Goal: Transaction & Acquisition: Purchase product/service

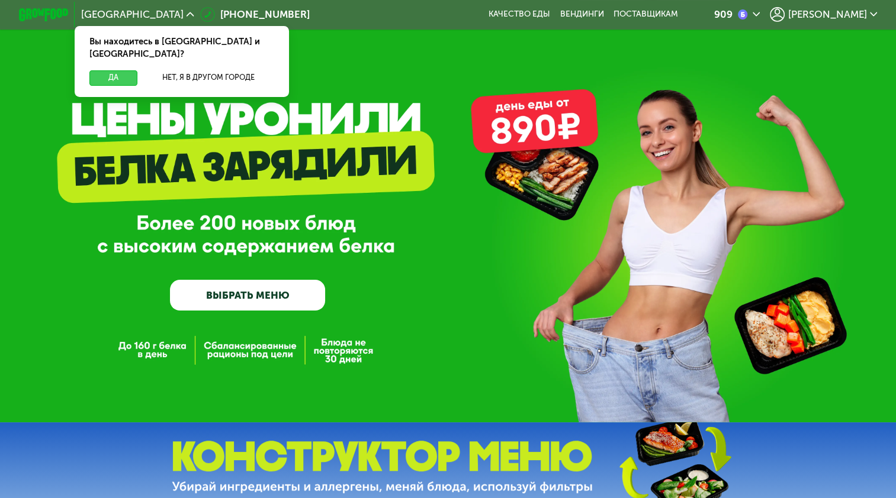
click at [111, 70] on button "Да" at bounding box center [113, 77] width 48 height 15
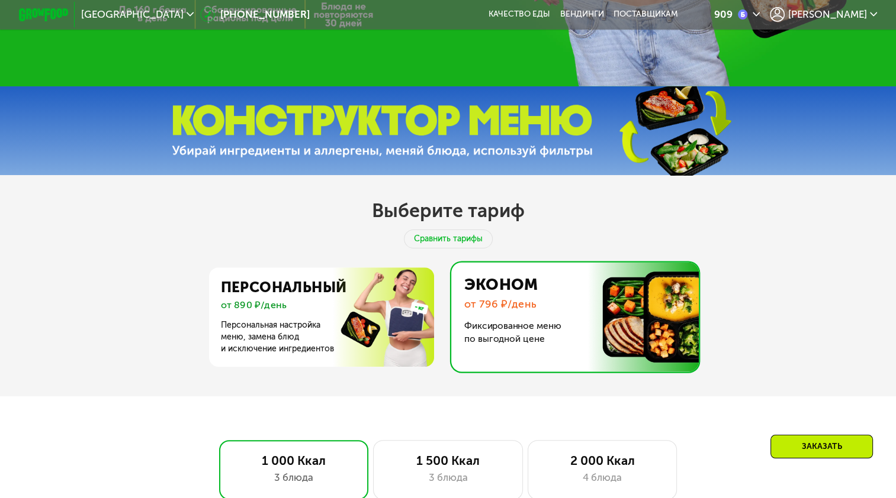
scroll to position [355, 0]
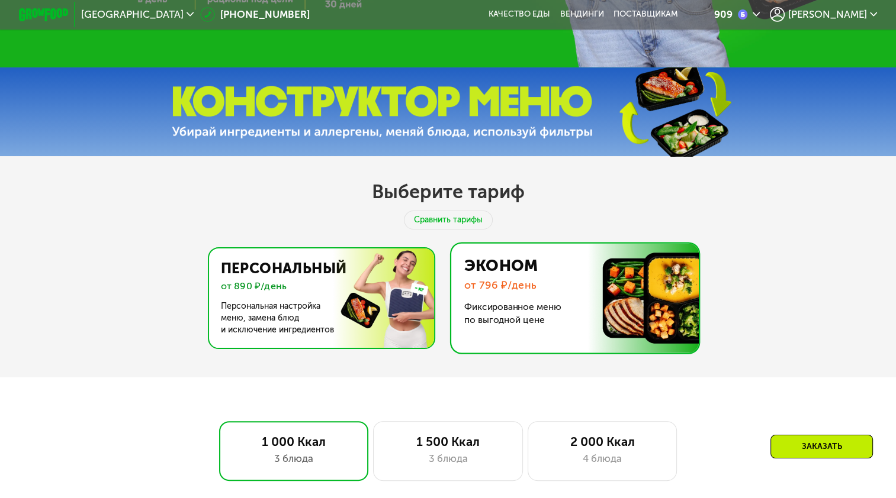
click at [286, 298] on img at bounding box center [318, 298] width 230 height 99
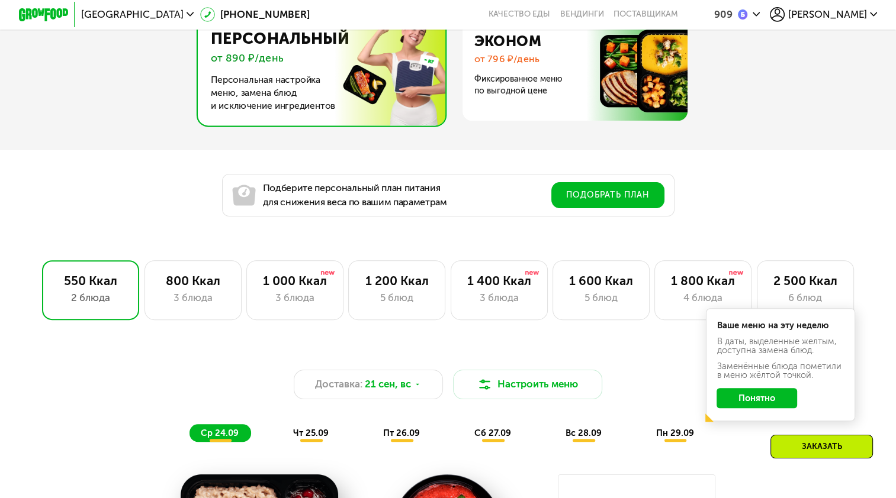
scroll to position [592, 0]
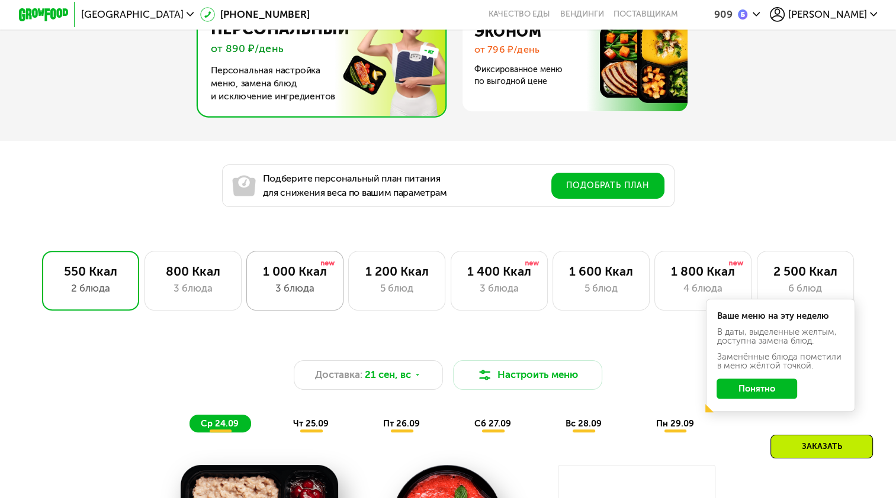
click at [313, 296] on div "3 блюда" at bounding box center [294, 288] width 71 height 15
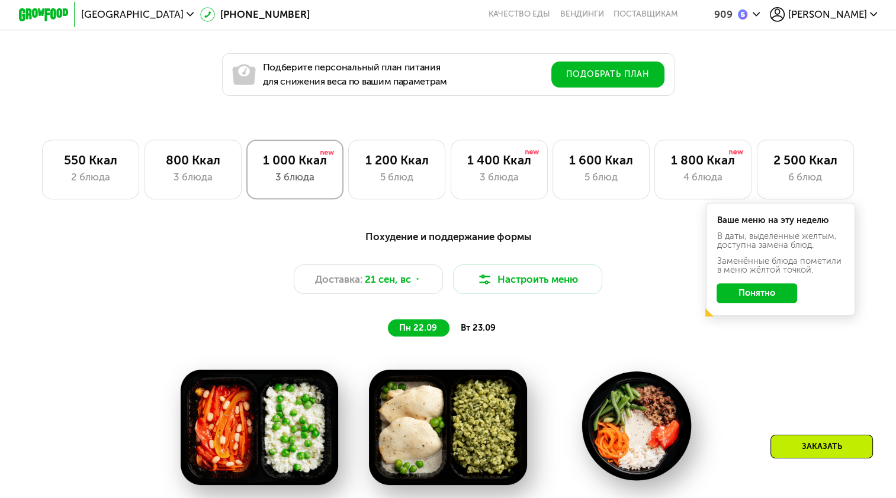
scroll to position [710, 0]
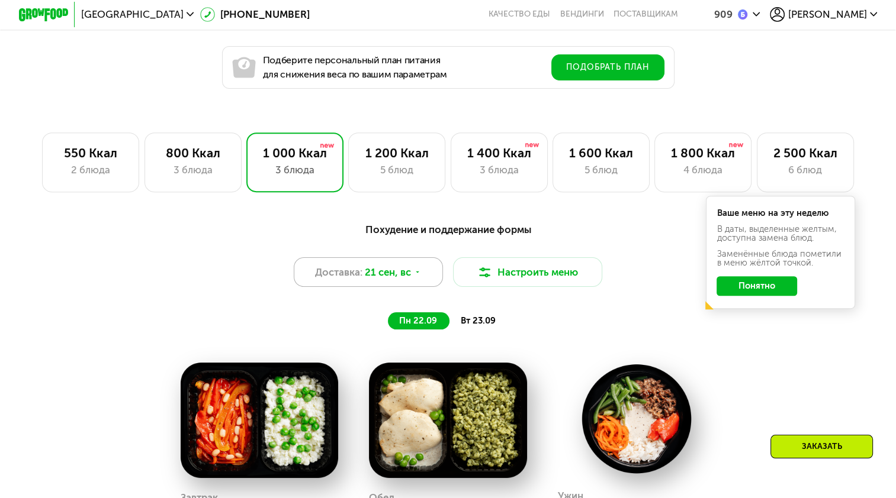
click at [383, 280] on span "21 сен, вс" at bounding box center [388, 272] width 46 height 15
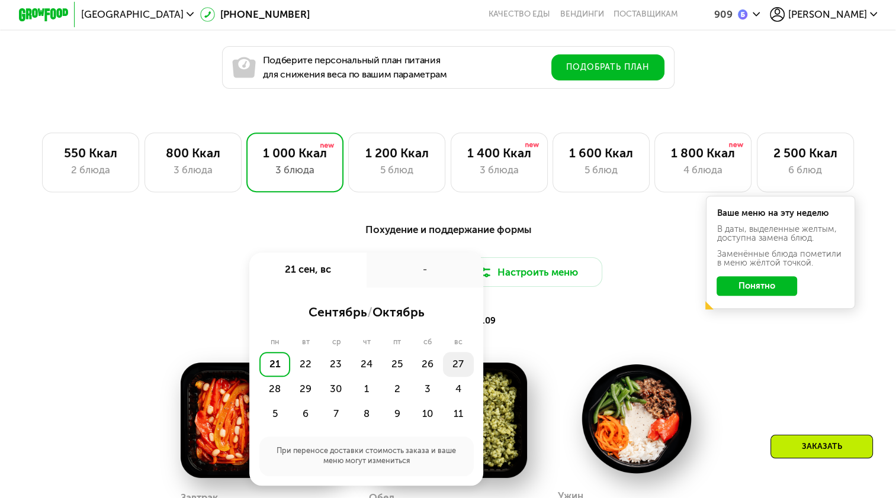
click at [460, 369] on div "27" at bounding box center [458, 364] width 31 height 25
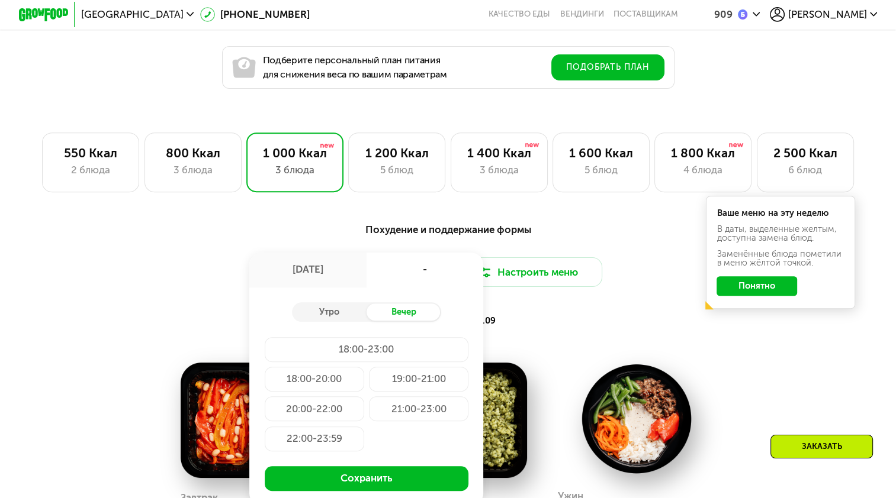
click at [414, 320] on div "Вечер" at bounding box center [403, 312] width 75 height 17
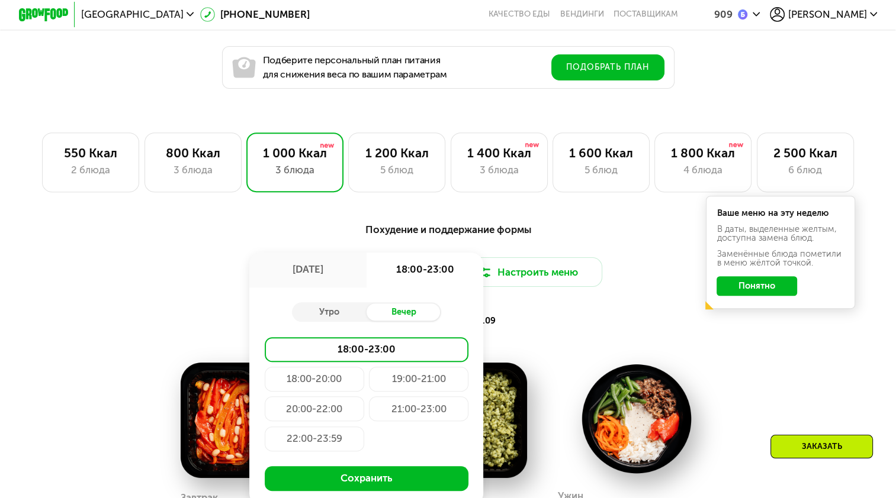
click at [334, 389] on div "18:00-20:00" at bounding box center [314, 379] width 99 height 25
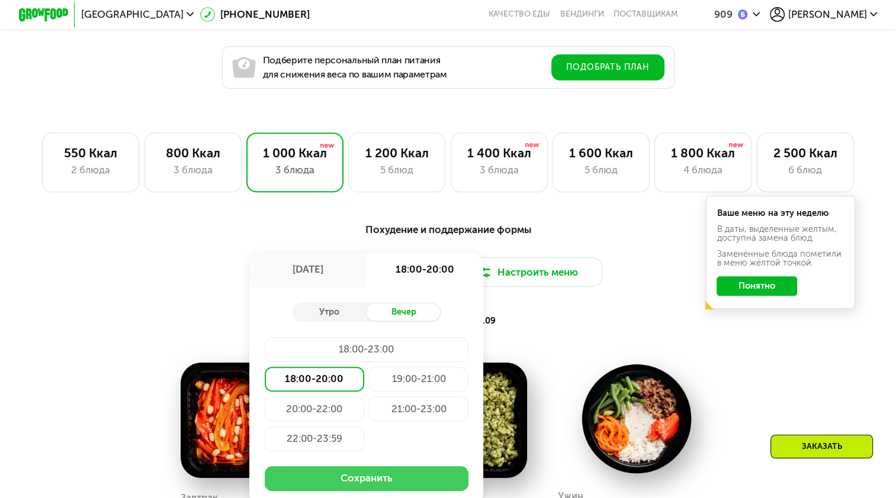
click at [403, 484] on button "Сохранить" at bounding box center [367, 479] width 204 height 25
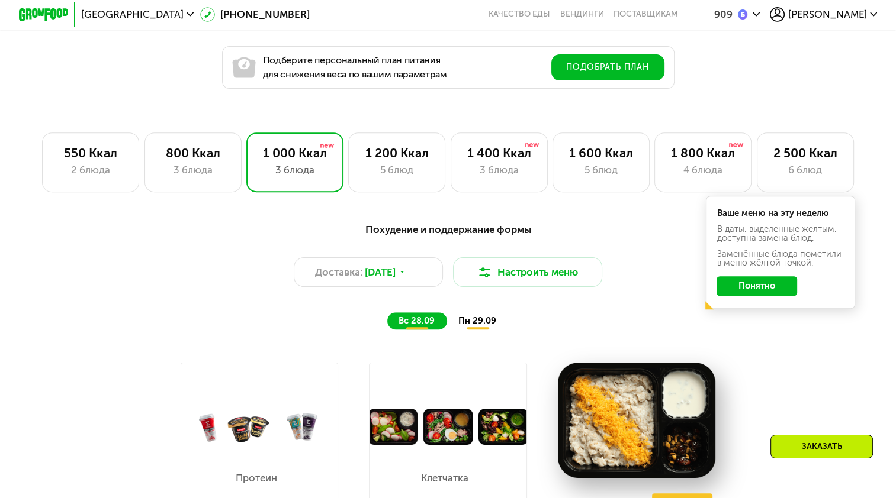
click at [742, 294] on button "Понятно" at bounding box center [756, 286] width 81 height 20
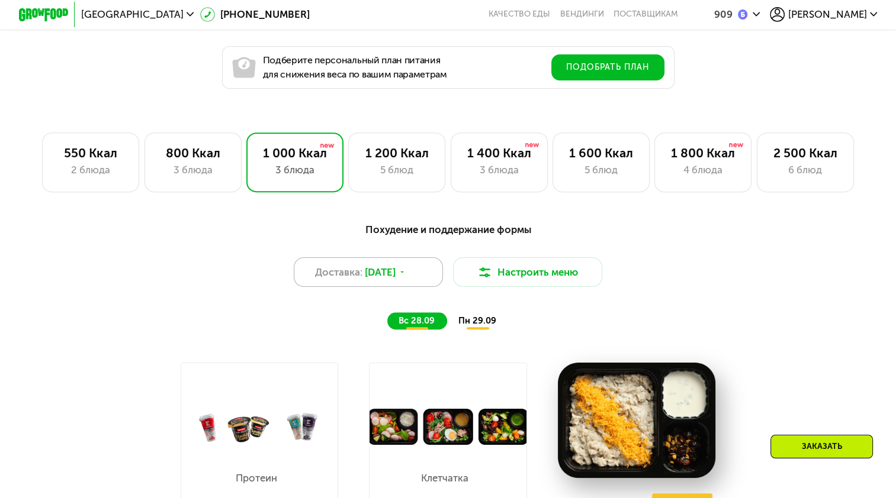
click at [395, 280] on span "[DATE]" at bounding box center [380, 272] width 31 height 15
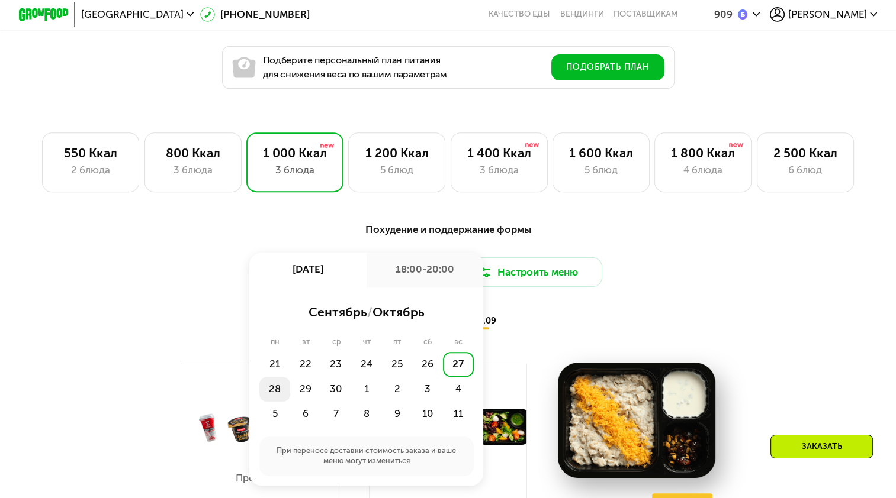
click at [272, 392] on div "28" at bounding box center [274, 389] width 31 height 25
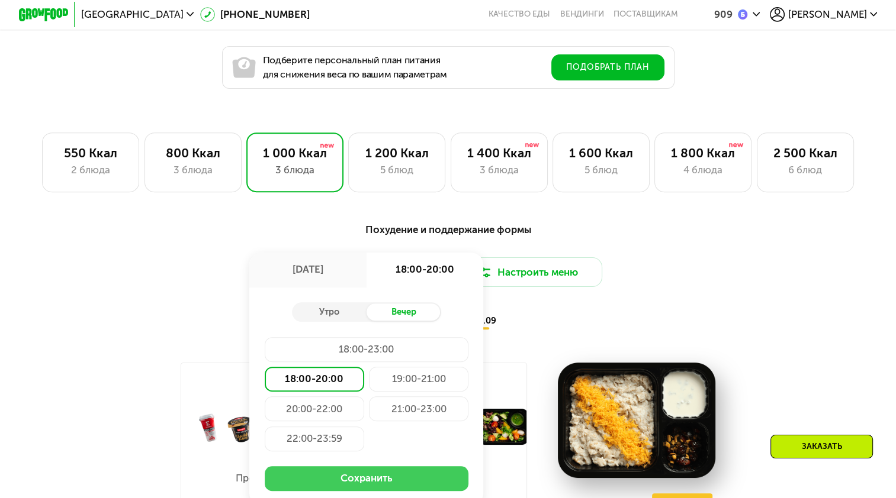
click at [411, 484] on button "Сохранить" at bounding box center [367, 479] width 204 height 25
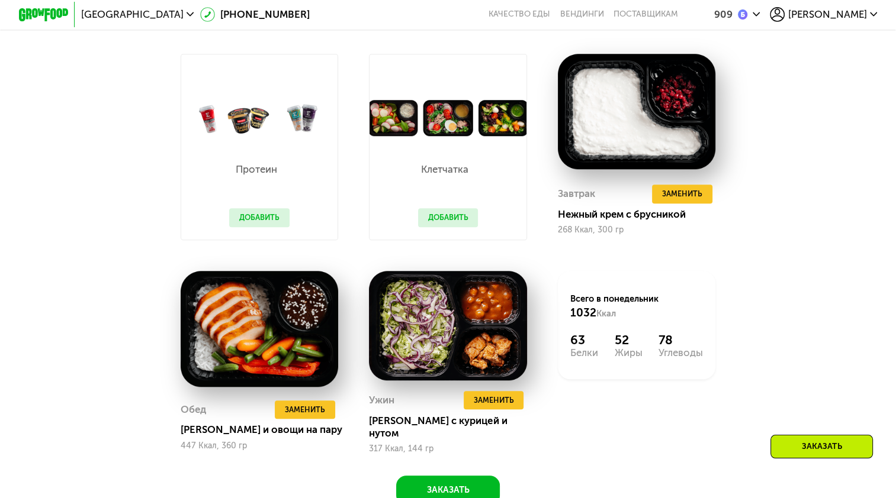
scroll to position [1006, 0]
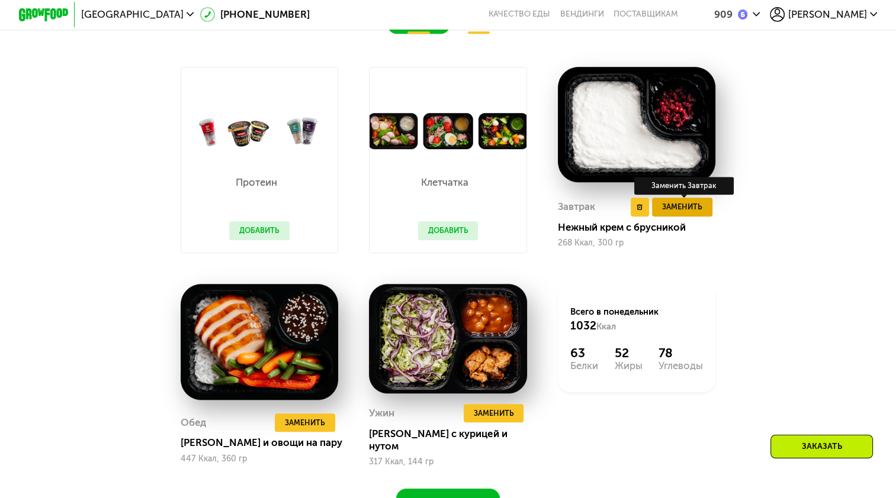
click at [681, 213] on span "Заменить" at bounding box center [682, 207] width 40 height 12
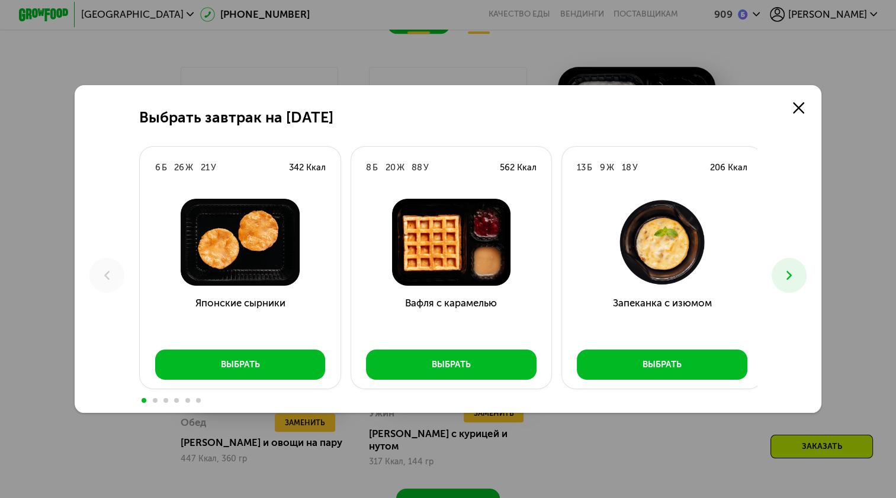
click at [792, 279] on icon at bounding box center [788, 275] width 15 height 15
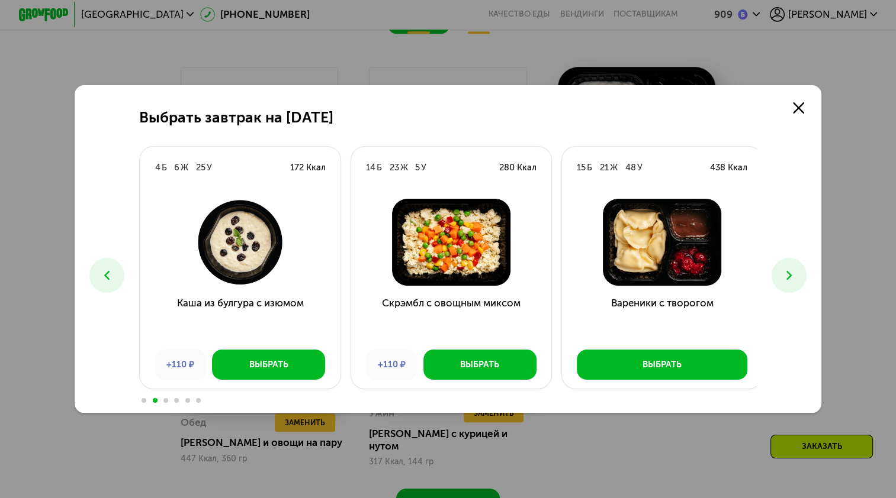
click at [792, 279] on icon at bounding box center [788, 275] width 15 height 15
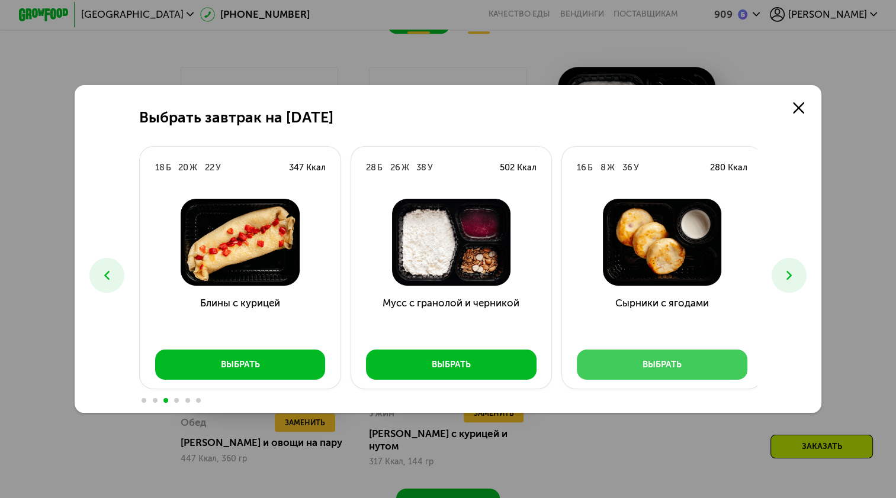
click at [707, 371] on button "Выбрать" at bounding box center [662, 365] width 171 height 30
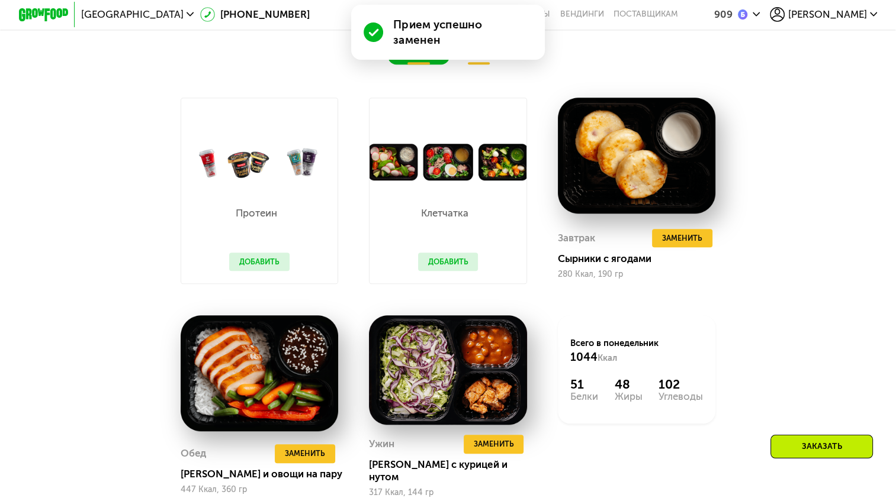
scroll to position [1037, 0]
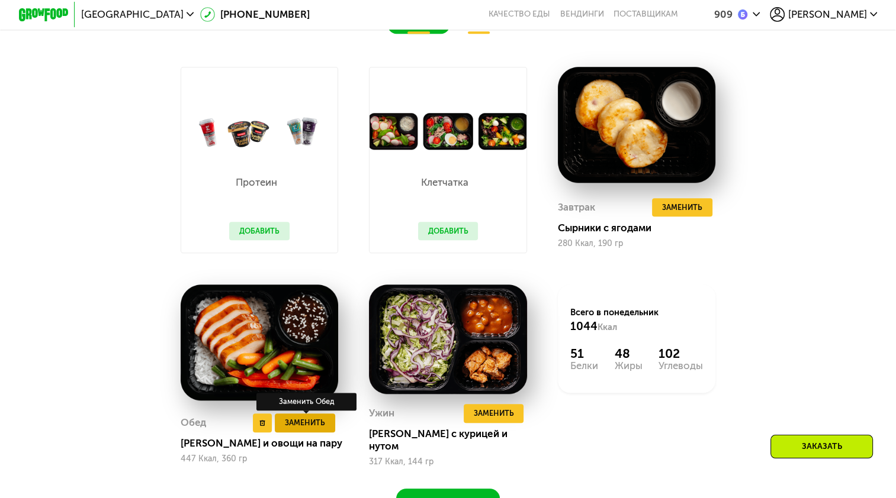
click at [319, 429] on span "Заменить" at bounding box center [305, 423] width 40 height 12
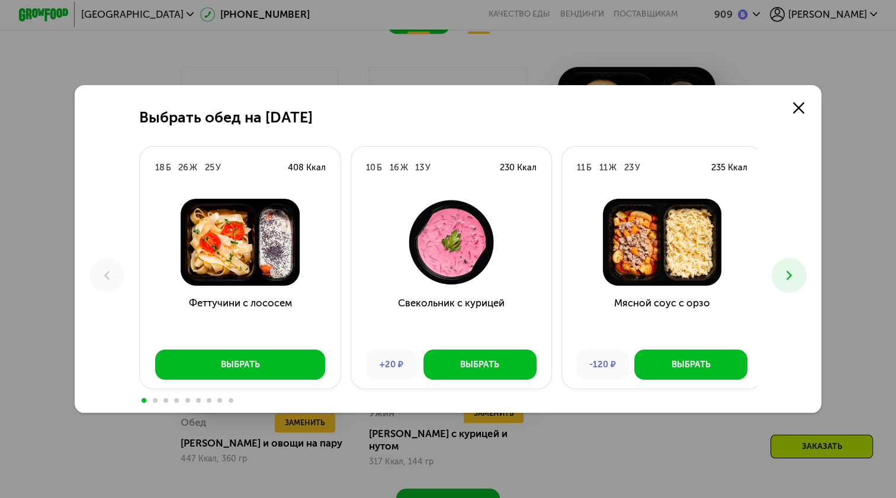
click at [796, 279] on icon at bounding box center [788, 275] width 15 height 15
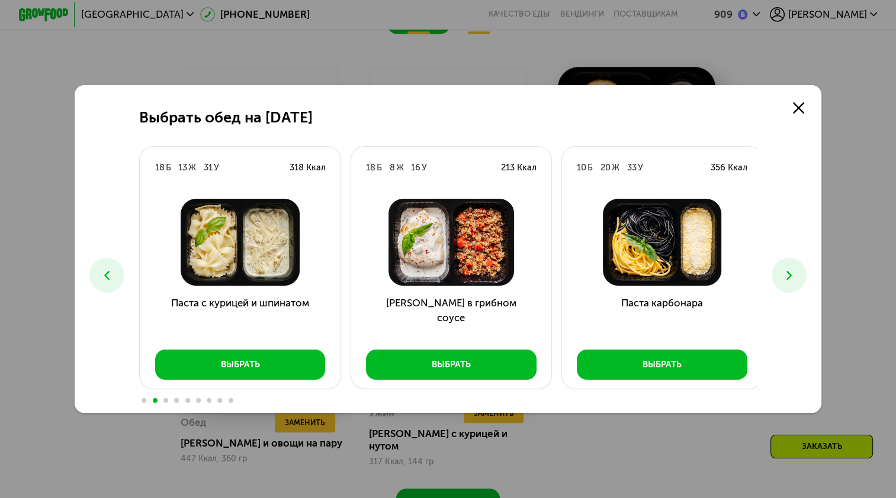
click at [796, 279] on icon at bounding box center [788, 275] width 15 height 15
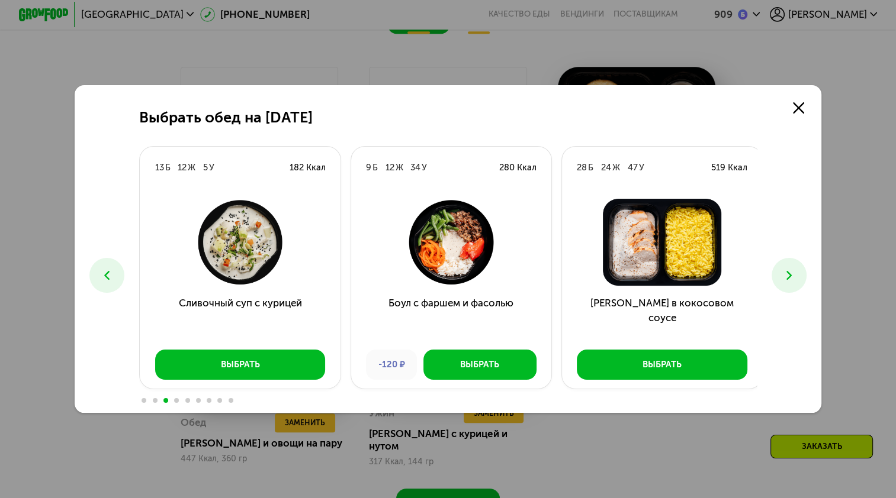
click at [796, 279] on icon at bounding box center [788, 275] width 15 height 15
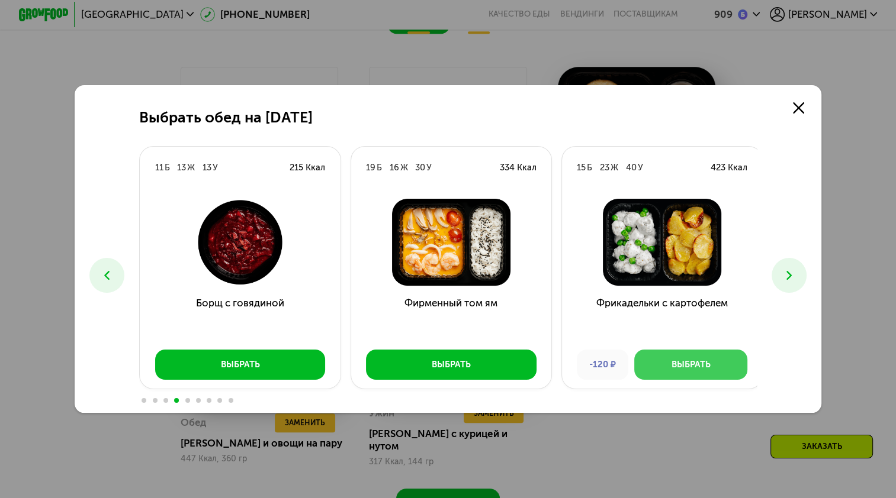
click at [707, 366] on button "Выбрать" at bounding box center [690, 365] width 113 height 30
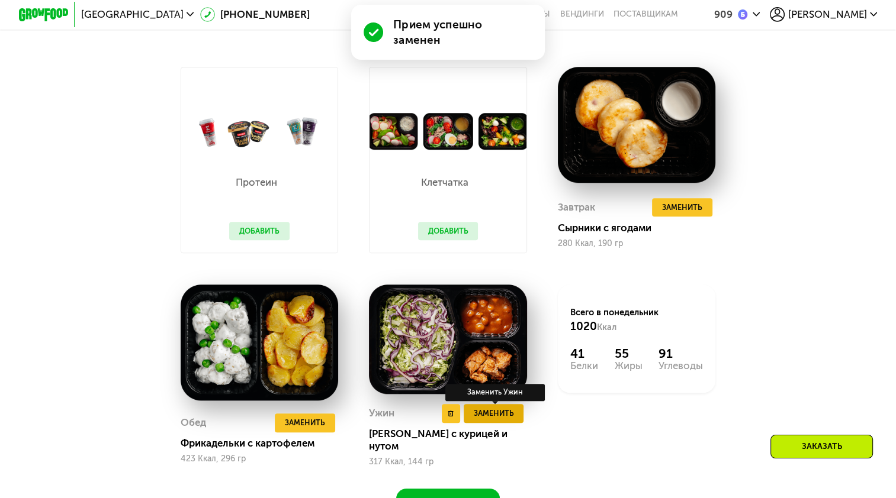
click at [497, 420] on span "Заменить" at bounding box center [494, 413] width 40 height 12
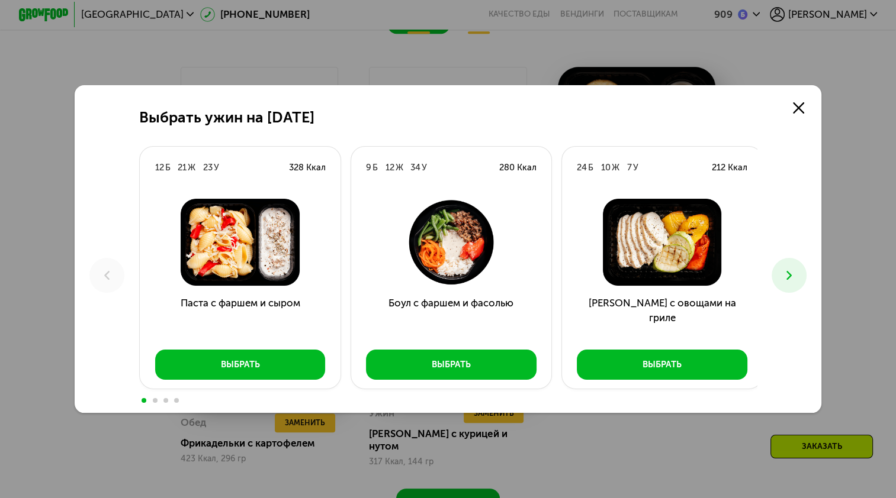
click at [789, 278] on icon at bounding box center [788, 275] width 15 height 15
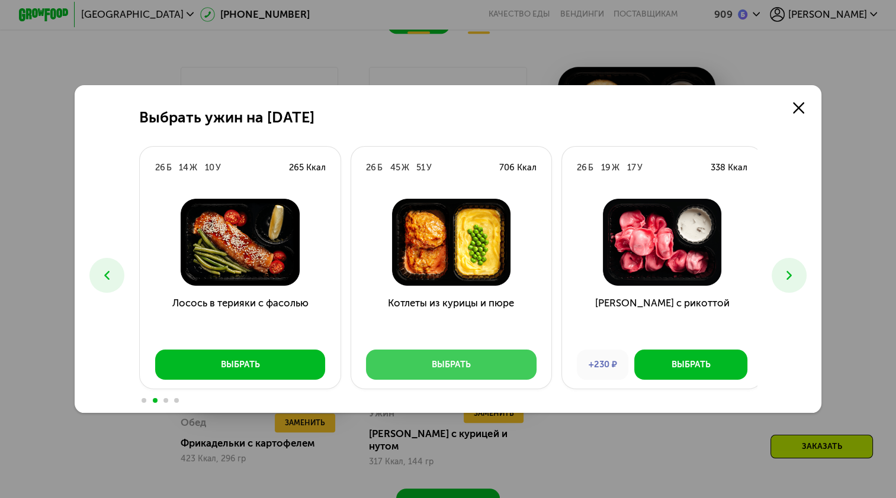
click at [492, 362] on button "Выбрать" at bounding box center [451, 365] width 171 height 30
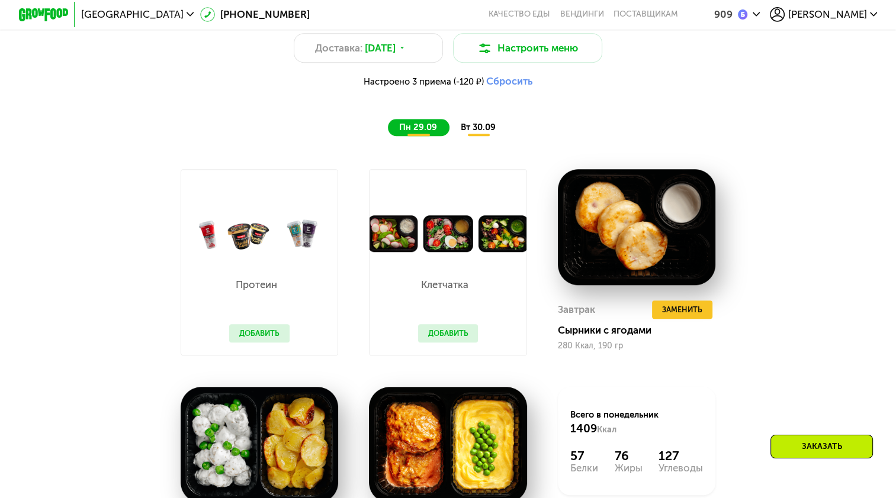
scroll to position [919, 0]
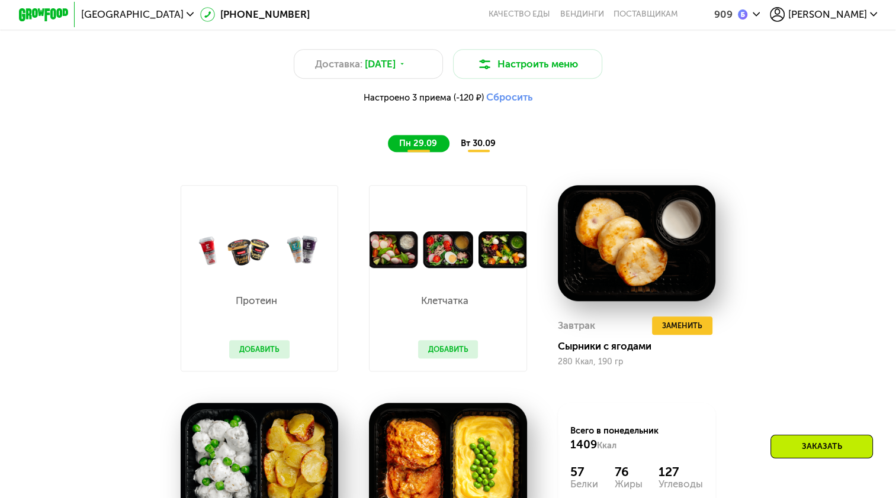
click at [478, 148] on span "вт 30.09" at bounding box center [478, 143] width 35 height 11
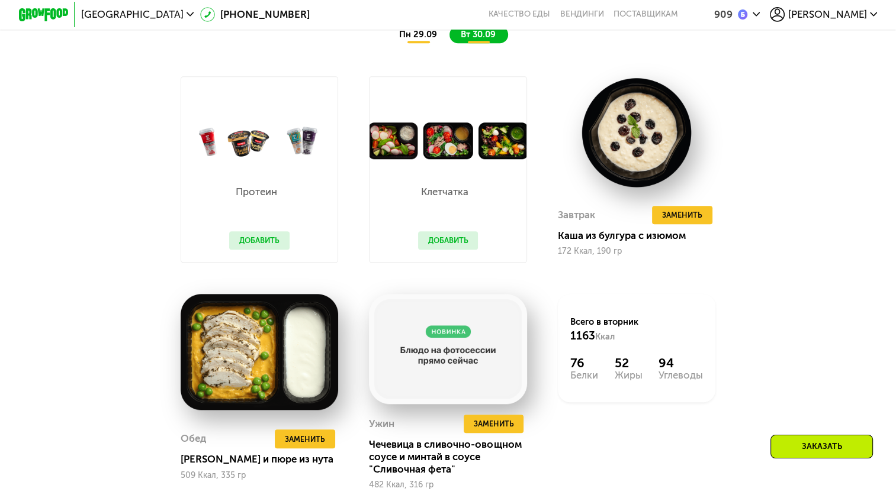
scroll to position [1037, 0]
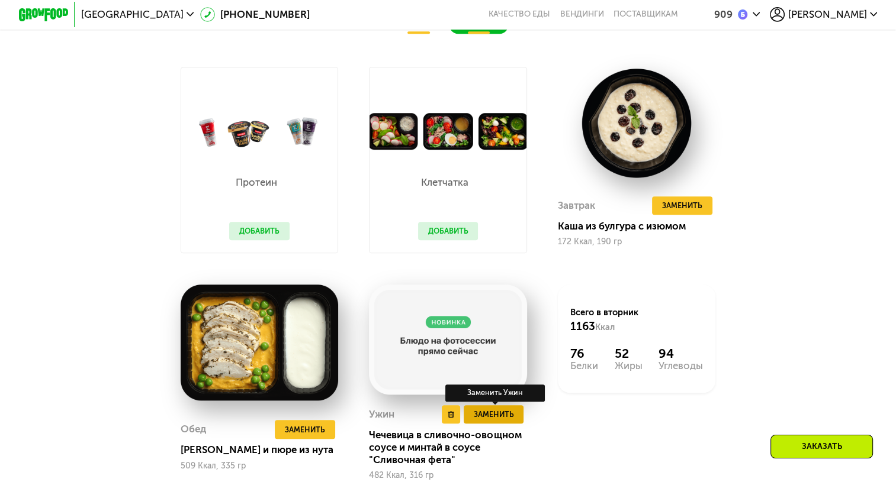
click at [496, 421] on span "Заменить" at bounding box center [494, 414] width 40 height 12
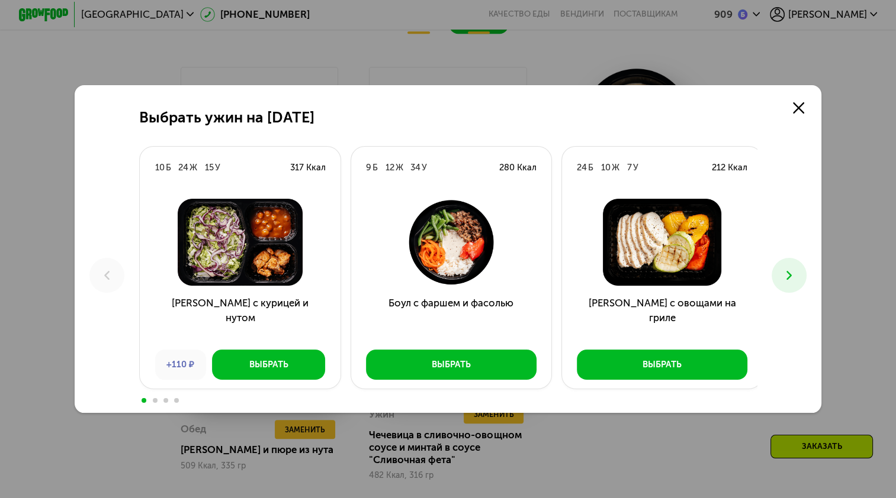
click at [791, 272] on use at bounding box center [788, 275] width 5 height 9
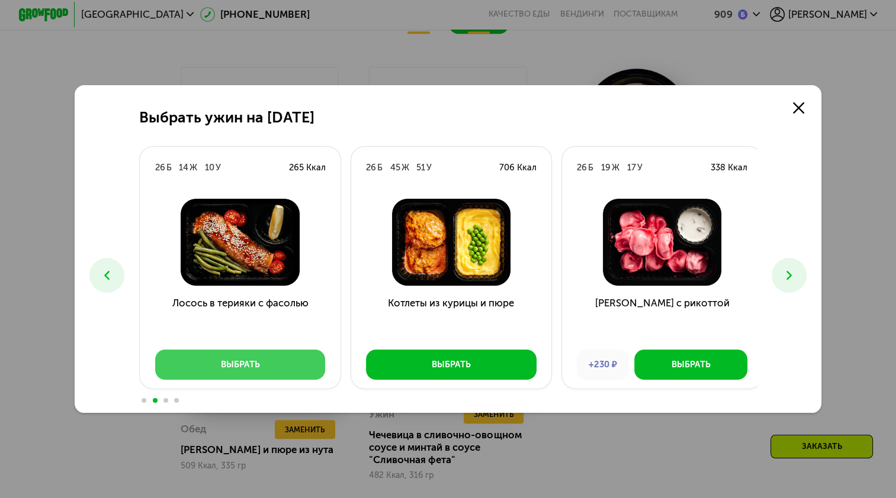
click at [268, 368] on button "Выбрать" at bounding box center [240, 365] width 171 height 30
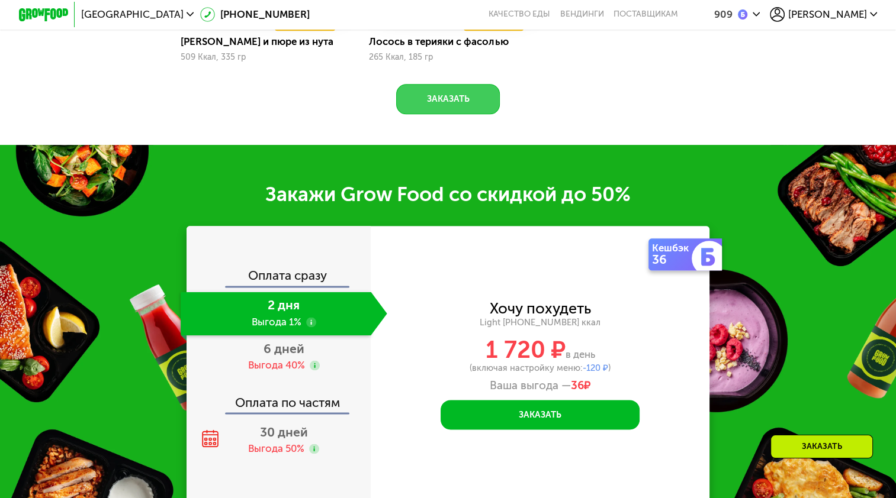
scroll to position [1452, 0]
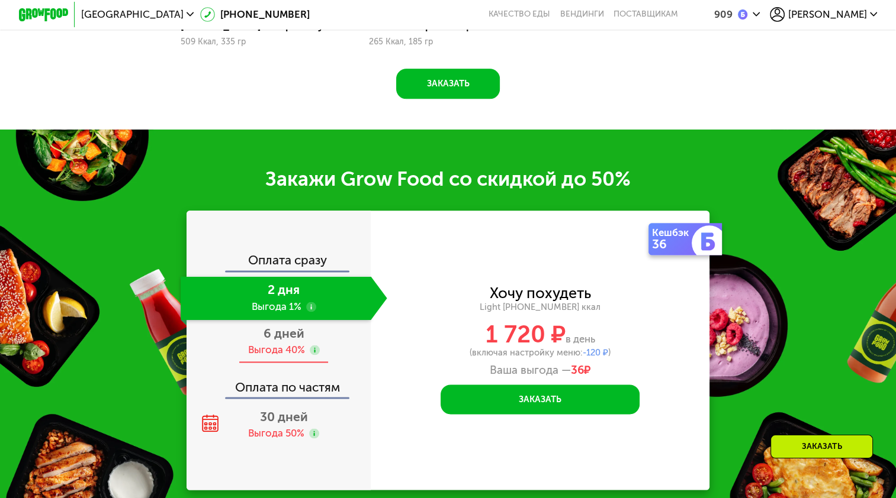
click at [295, 357] on div "Выгода 40%" at bounding box center [276, 350] width 57 height 14
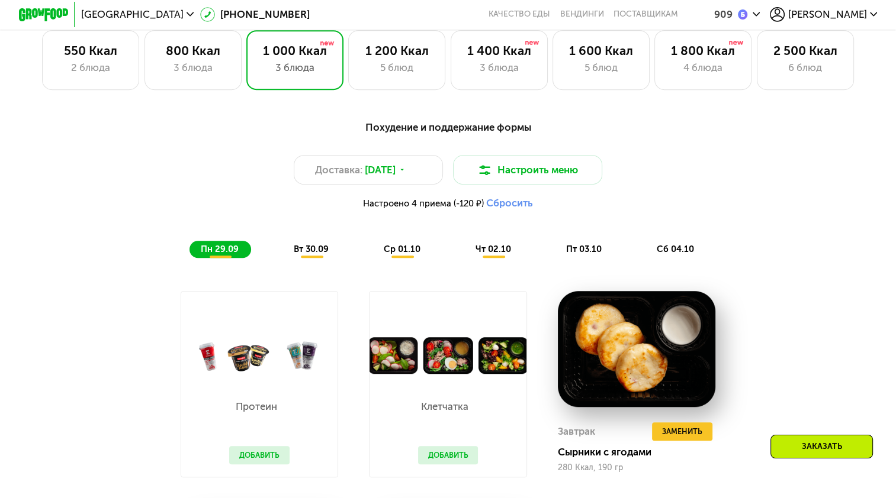
scroll to position [800, 0]
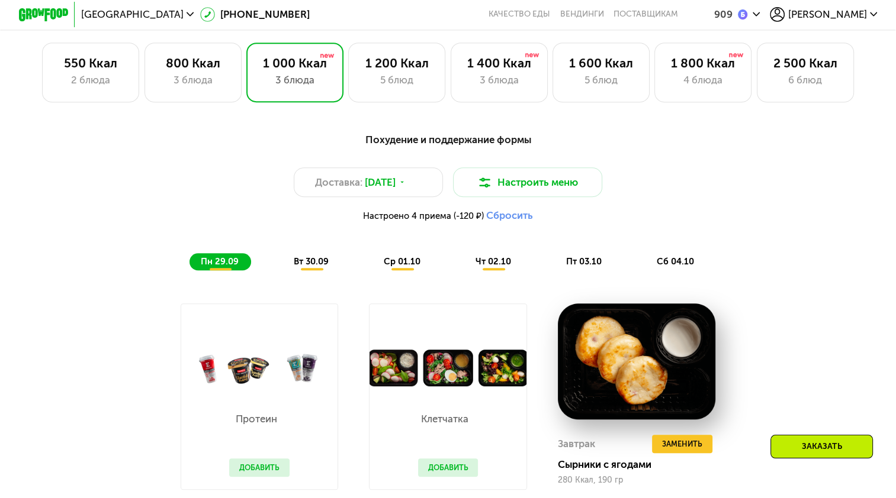
click at [398, 267] on span "ср 01.10" at bounding box center [402, 261] width 37 height 11
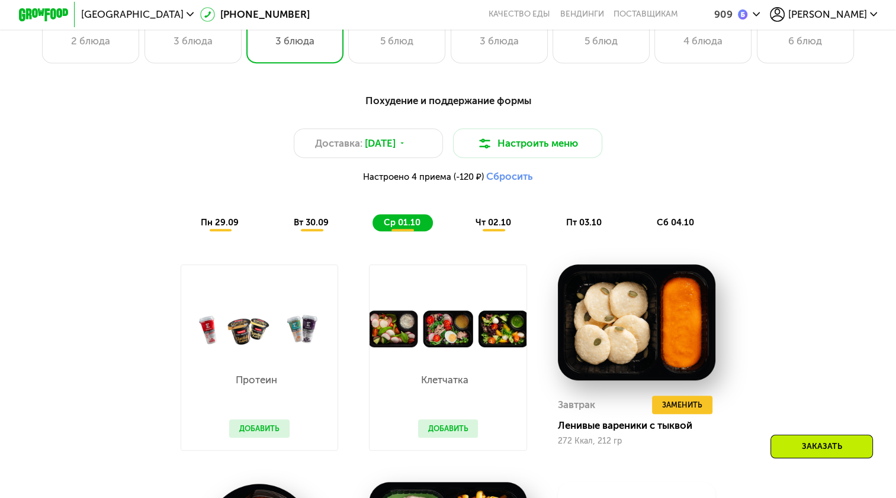
scroll to position [860, 0]
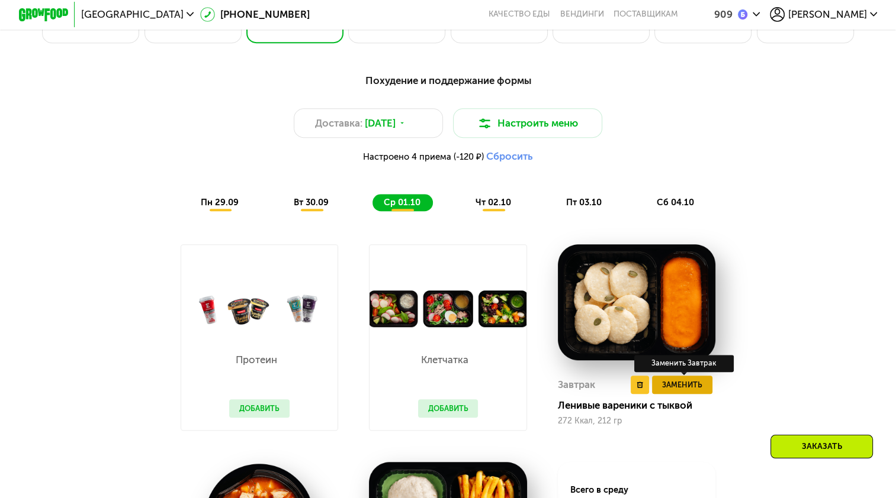
click at [696, 391] on span "Заменить" at bounding box center [682, 385] width 40 height 12
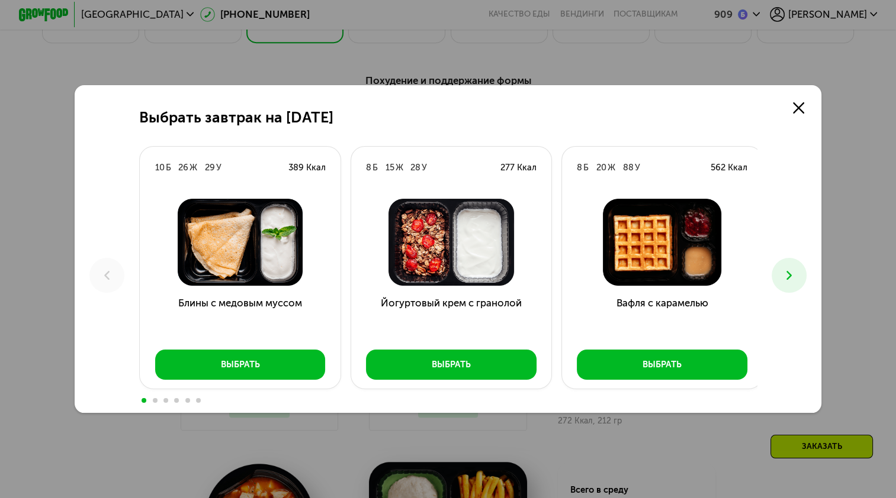
click at [800, 277] on button at bounding box center [788, 275] width 35 height 35
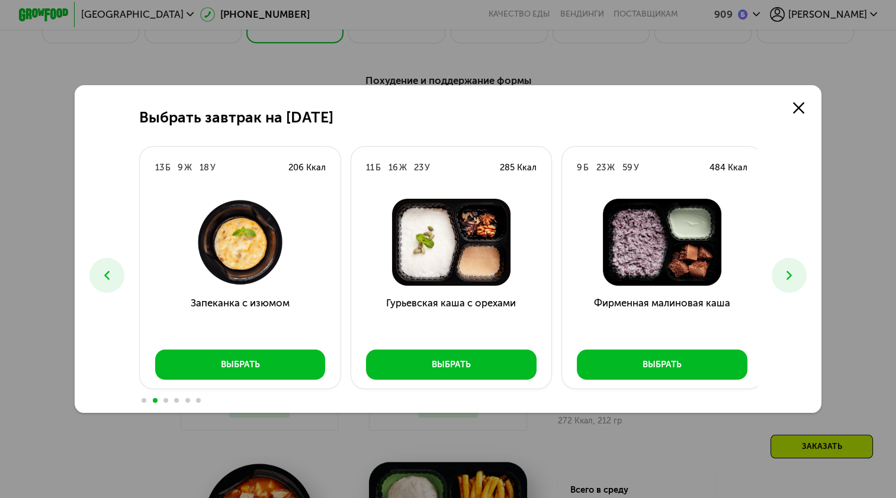
click at [791, 276] on icon at bounding box center [788, 275] width 15 height 15
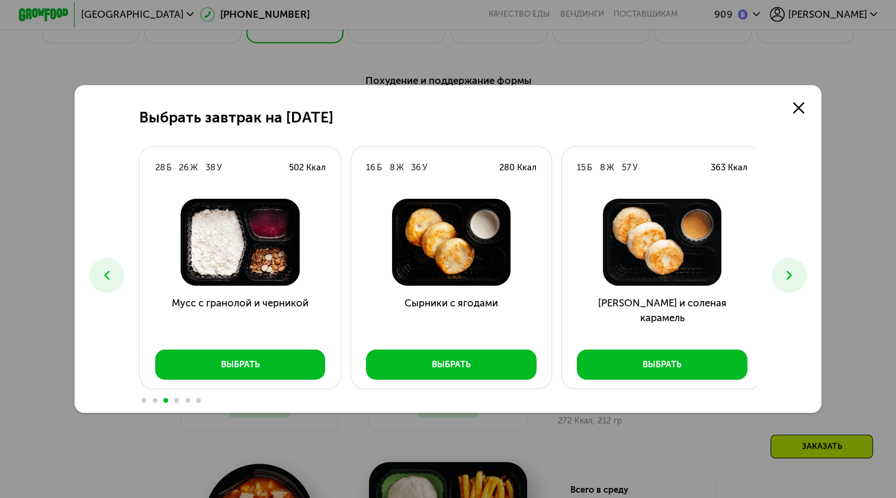
click at [791, 276] on icon at bounding box center [788, 275] width 15 height 15
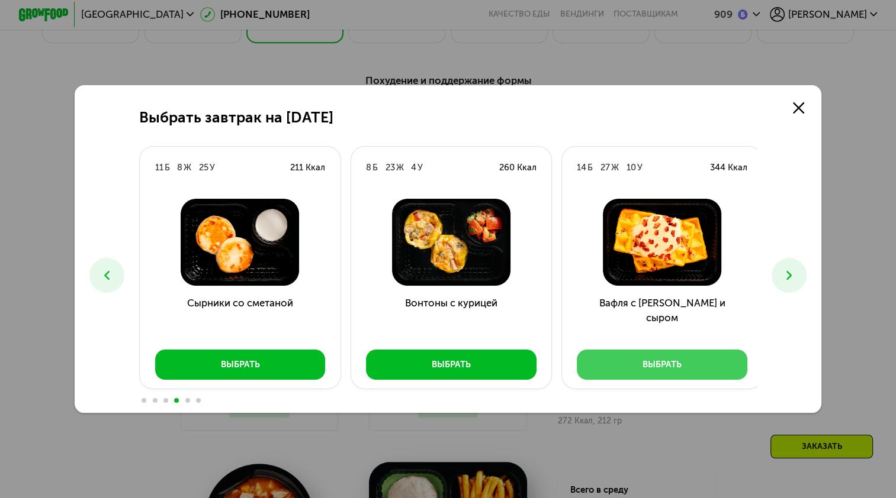
click at [728, 364] on button "Выбрать" at bounding box center [662, 365] width 171 height 30
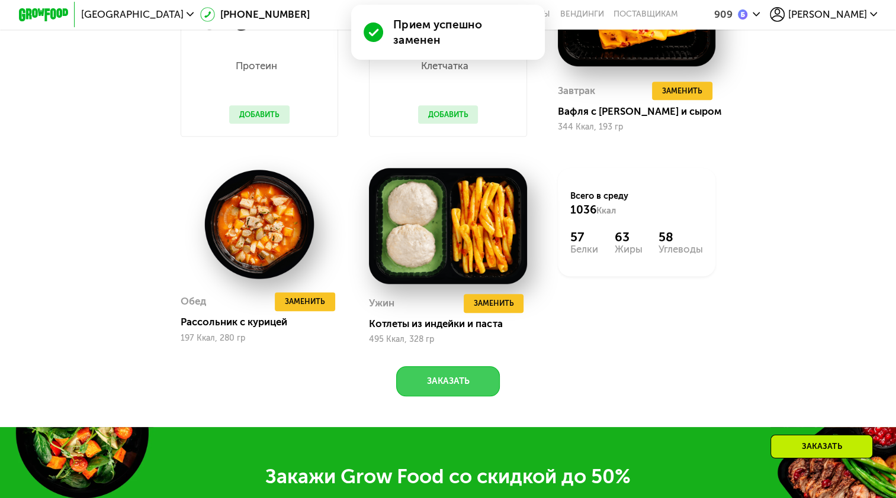
scroll to position [1156, 0]
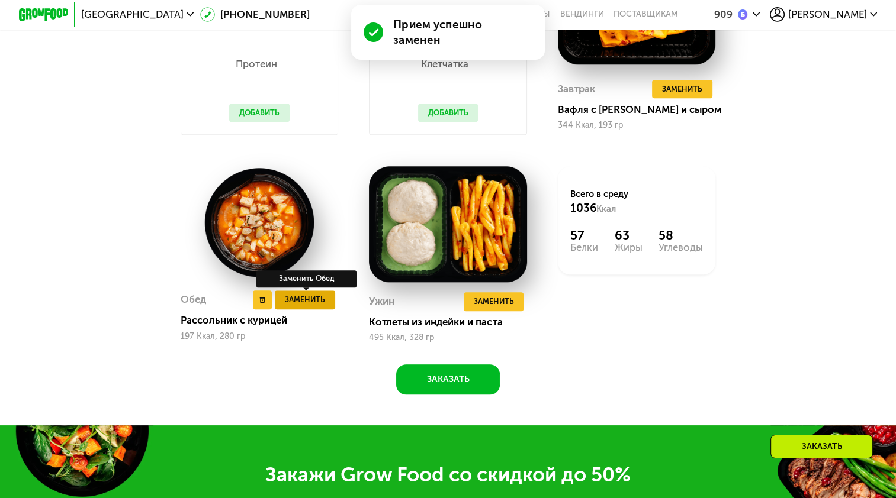
click at [310, 306] on span "Заменить" at bounding box center [305, 300] width 40 height 12
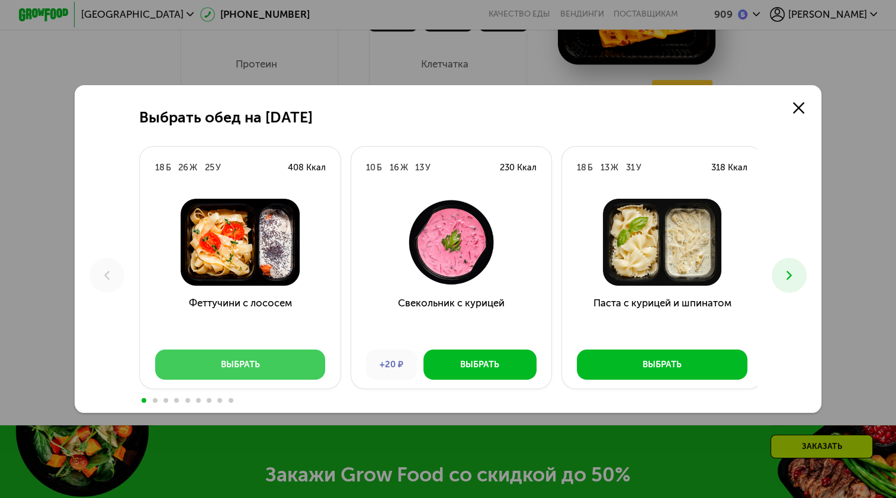
click at [299, 366] on button "Выбрать" at bounding box center [240, 365] width 171 height 30
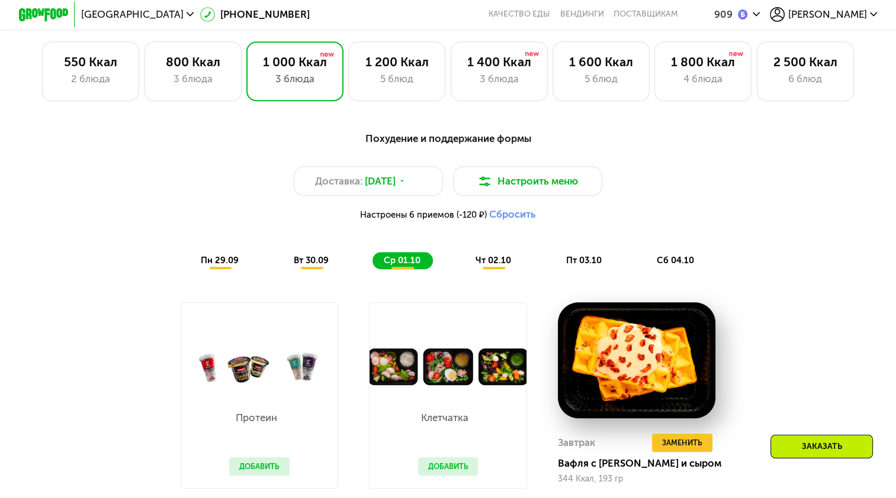
scroll to position [800, 0]
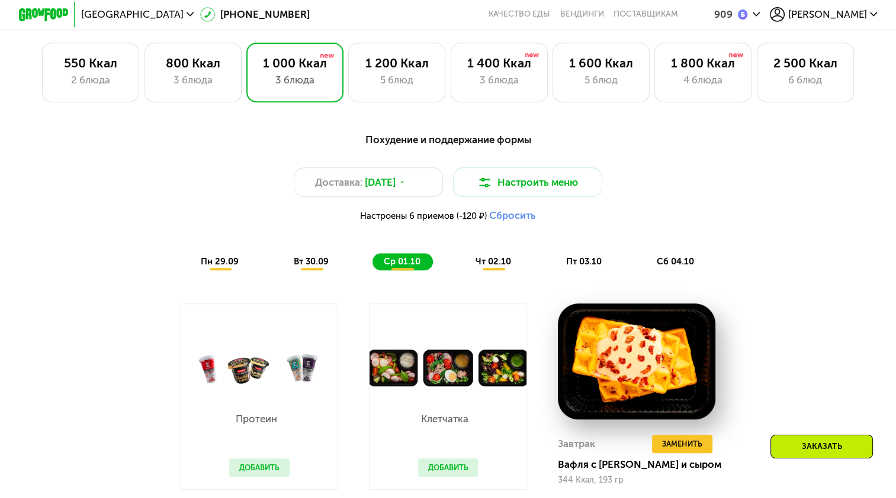
click at [498, 267] on span "чт 02.10" at bounding box center [493, 261] width 36 height 11
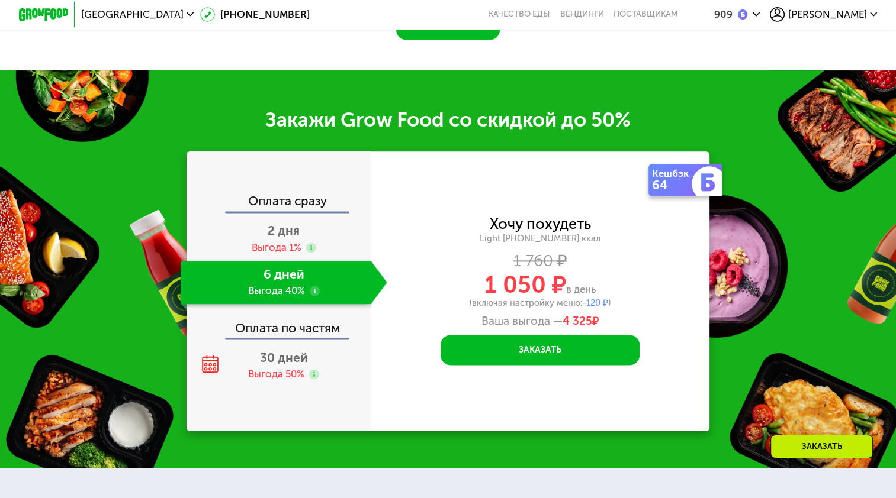
scroll to position [1156, 0]
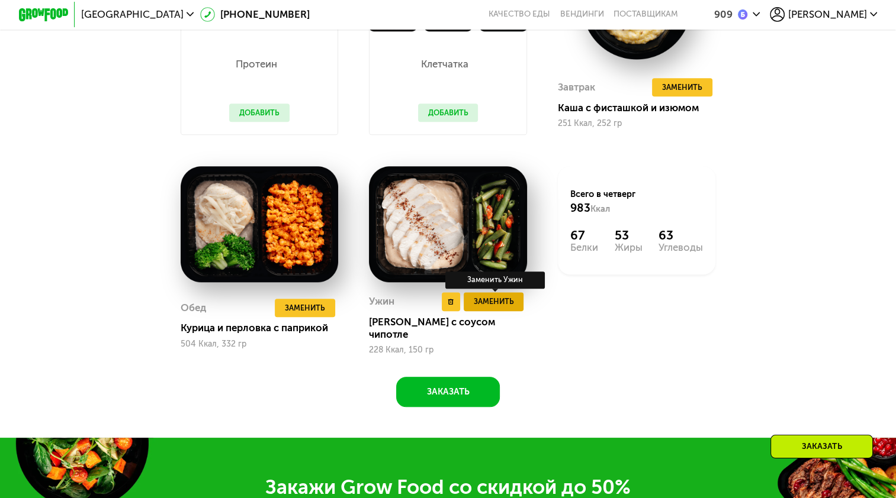
click at [509, 308] on span "Заменить" at bounding box center [494, 301] width 40 height 12
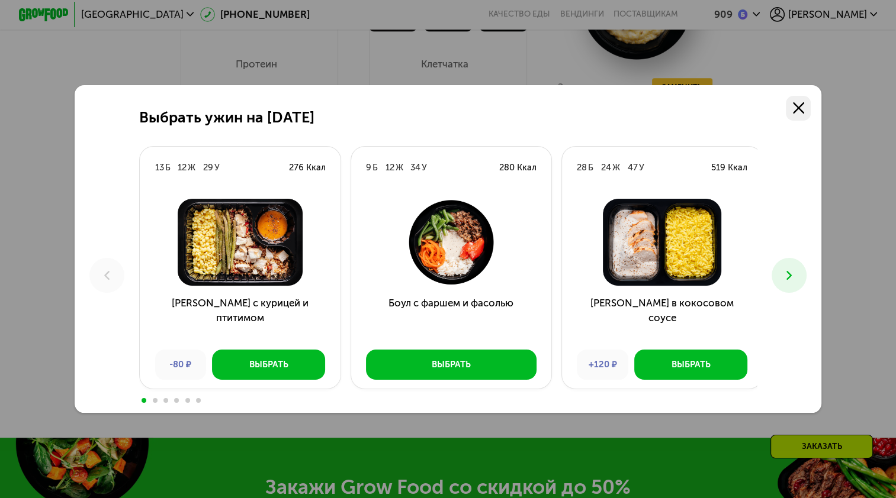
click at [798, 105] on icon at bounding box center [798, 107] width 11 height 11
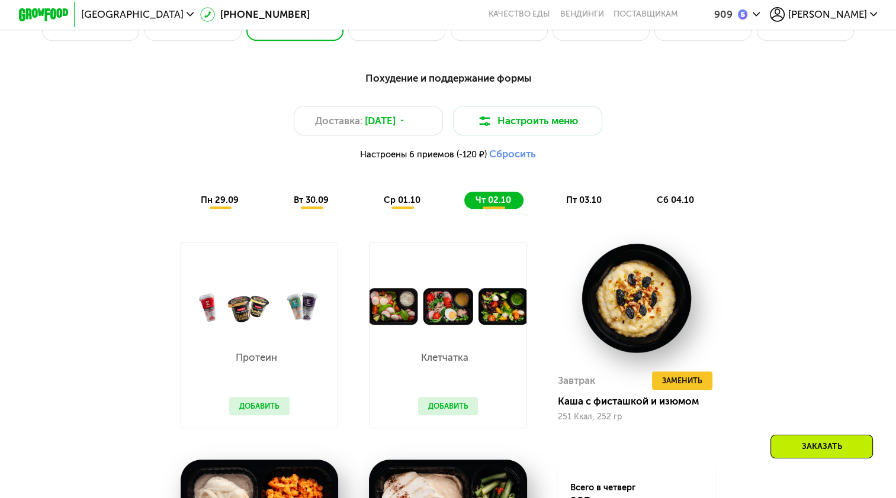
scroll to position [860, 0]
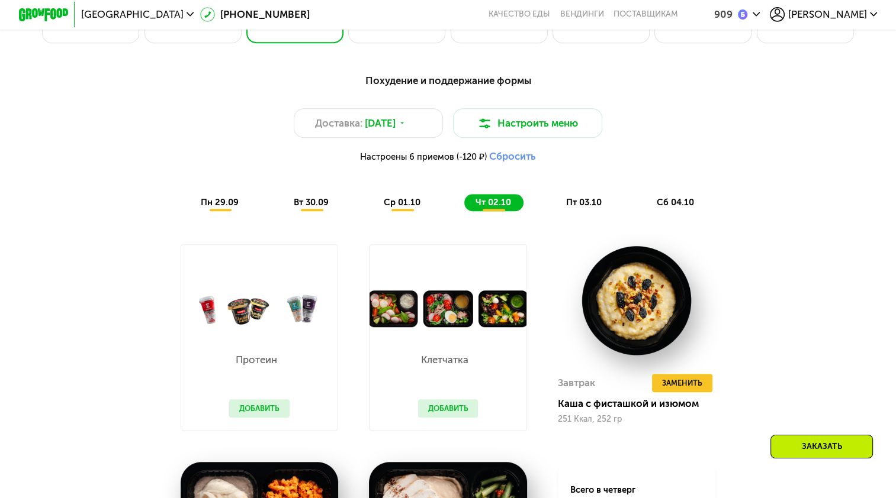
click at [403, 208] on span "ср 01.10" at bounding box center [402, 202] width 37 height 11
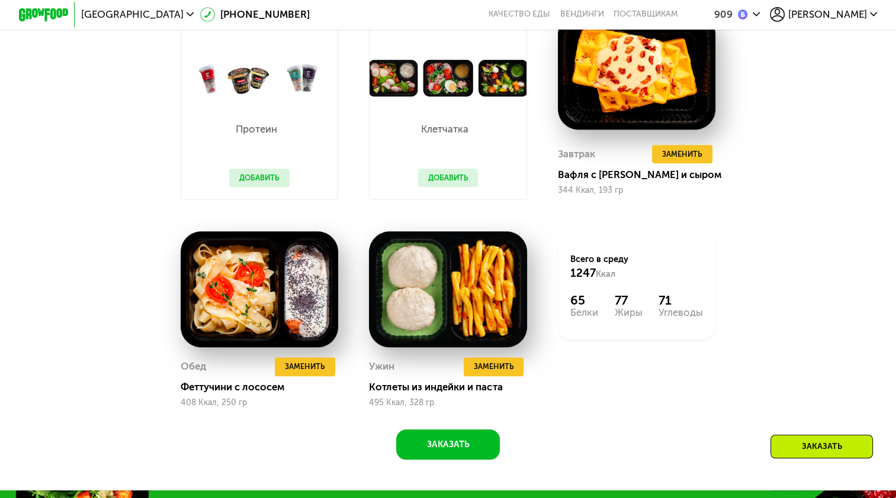
scroll to position [1096, 0]
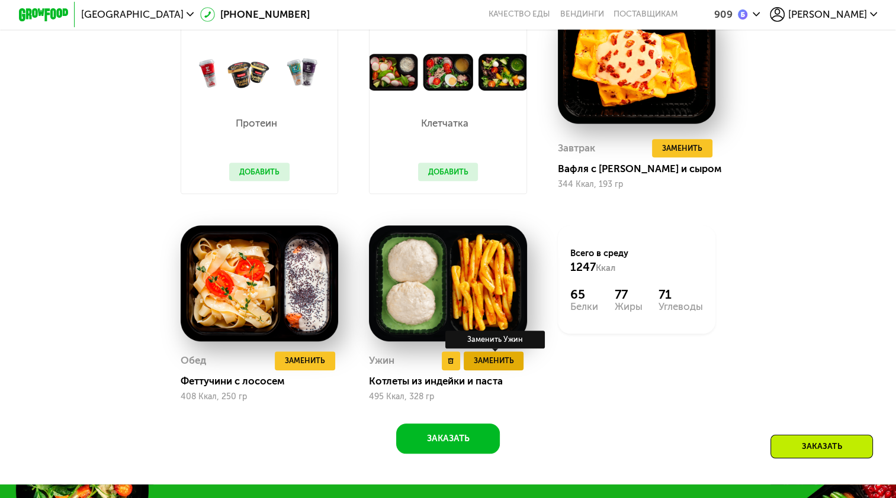
click at [501, 367] on span "Заменить" at bounding box center [494, 361] width 40 height 12
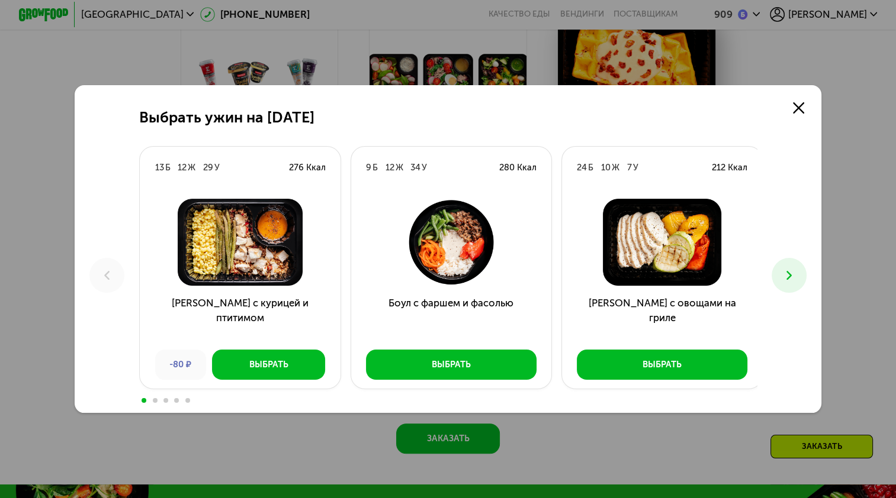
click at [790, 271] on icon at bounding box center [788, 275] width 15 height 15
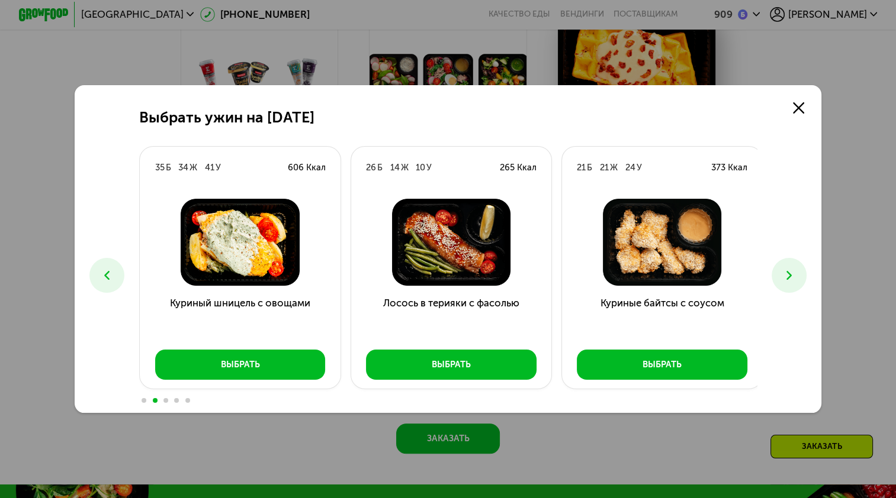
click at [790, 271] on icon at bounding box center [788, 275] width 15 height 15
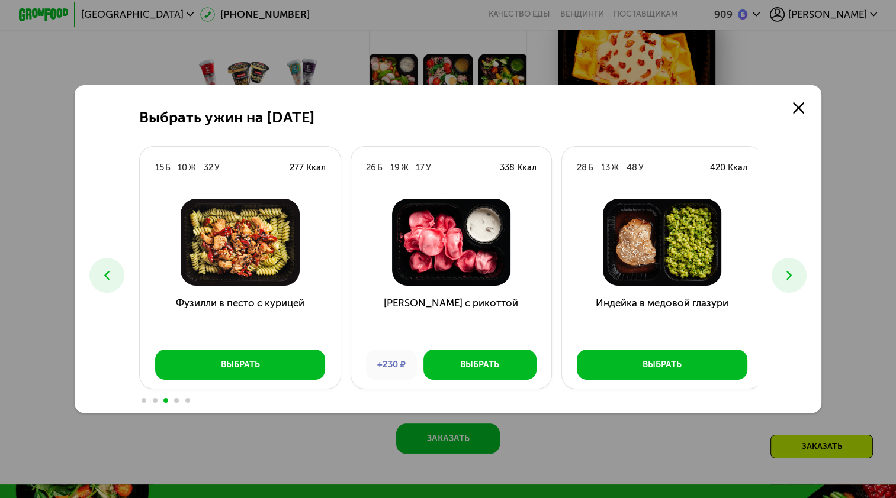
click at [790, 271] on icon at bounding box center [788, 275] width 15 height 15
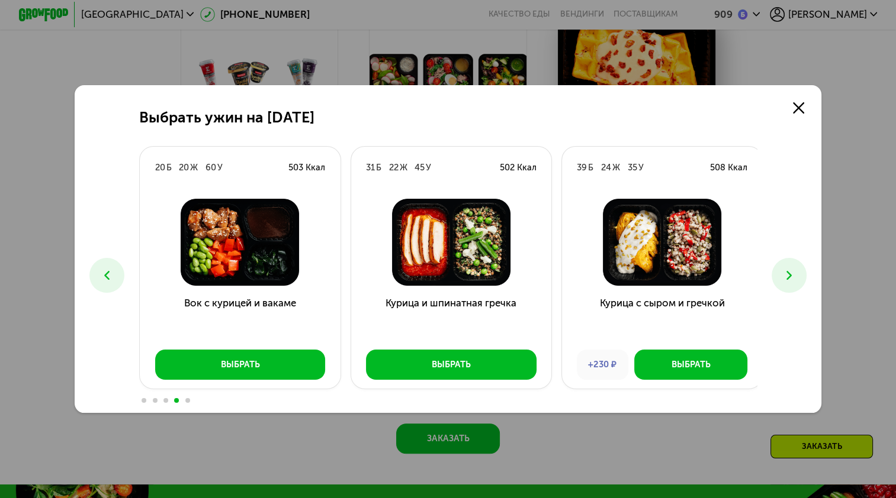
click at [790, 271] on icon at bounding box center [788, 275] width 15 height 15
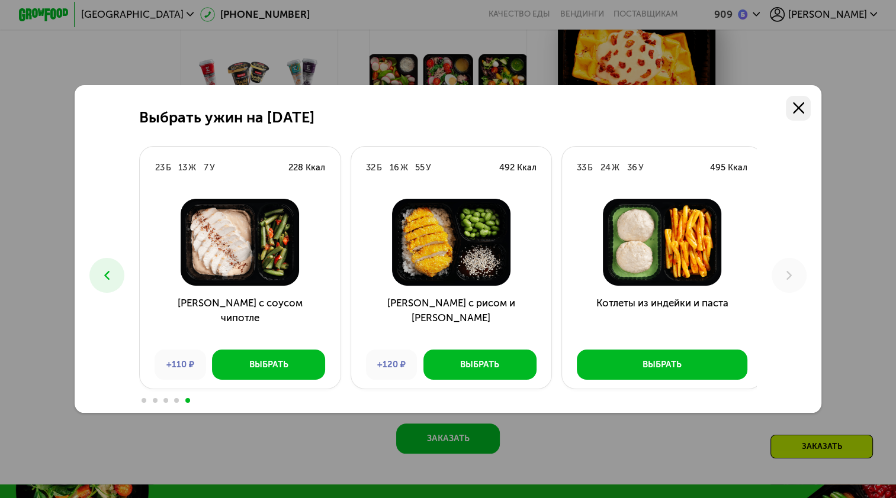
click at [800, 110] on icon at bounding box center [798, 107] width 11 height 11
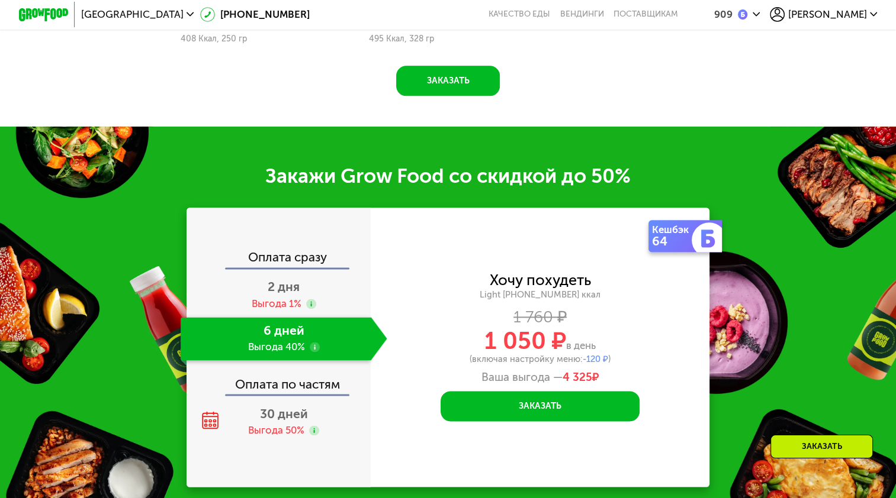
scroll to position [1511, 0]
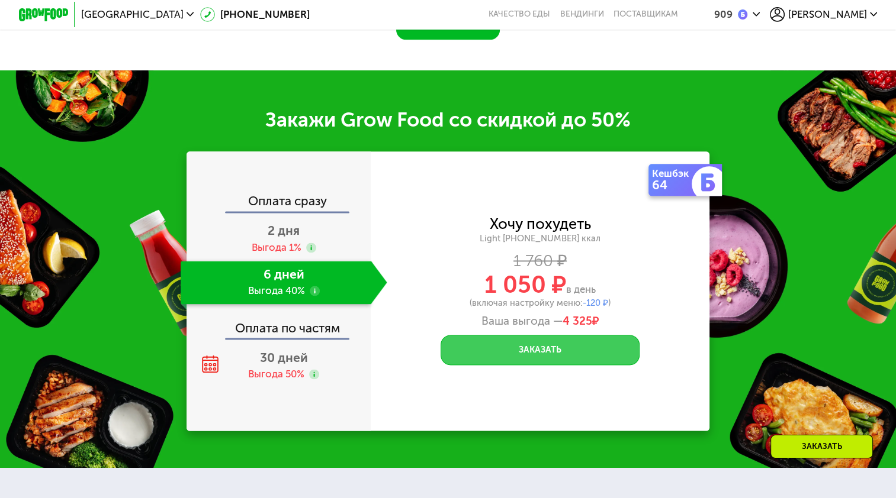
click at [547, 365] on button "Заказать" at bounding box center [539, 350] width 199 height 30
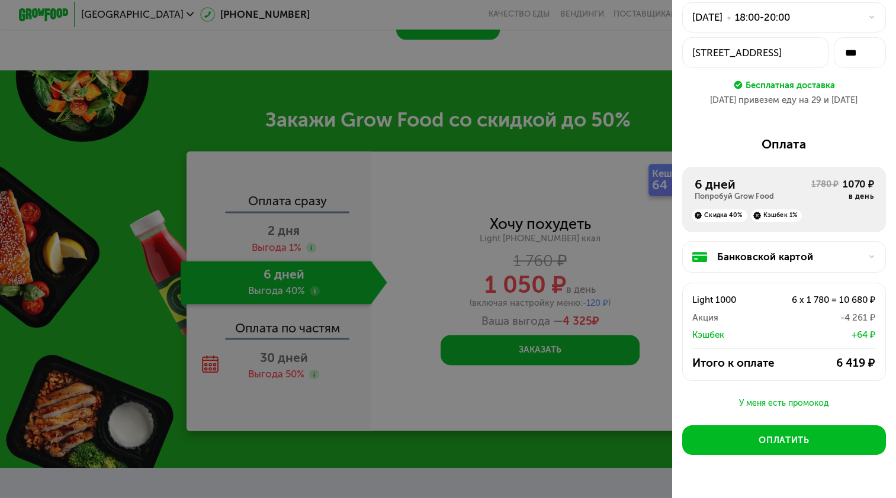
scroll to position [95, 0]
